Goal: Find specific page/section: Find specific page/section

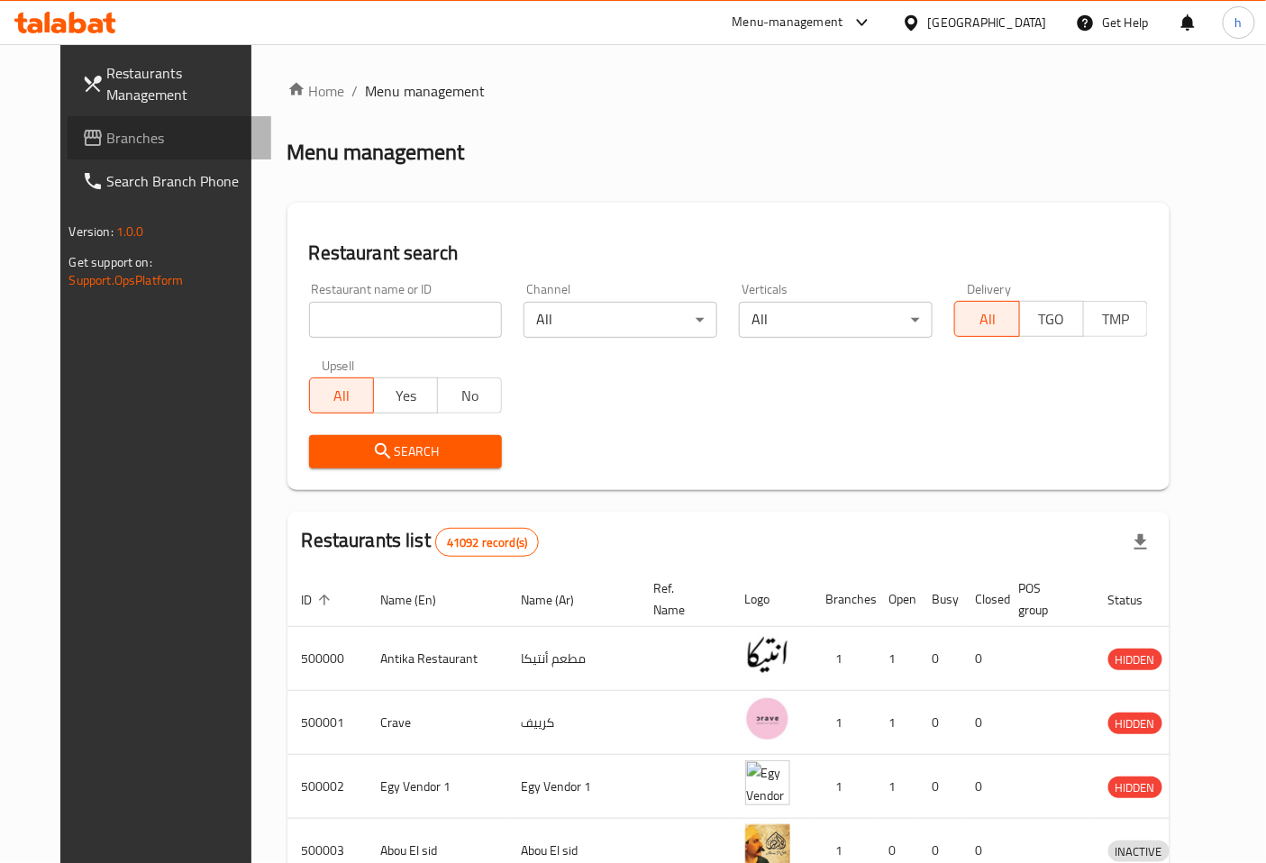
click at [107, 132] on span "Branches" at bounding box center [182, 138] width 150 height 22
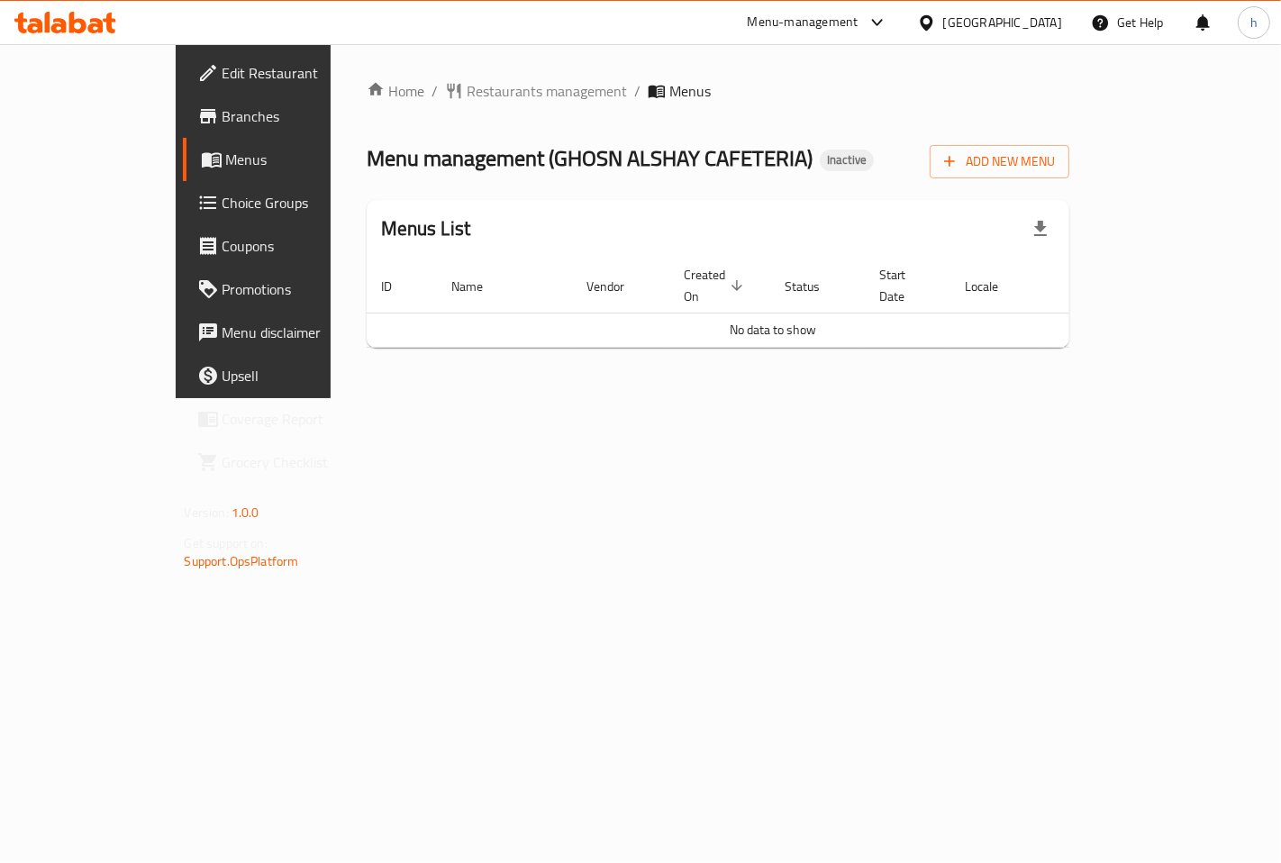
click at [81, 25] on icon at bounding box center [65, 23] width 102 height 22
click at [222, 83] on span "Edit Restaurant" at bounding box center [298, 73] width 152 height 22
